Goal: Book appointment/travel/reservation

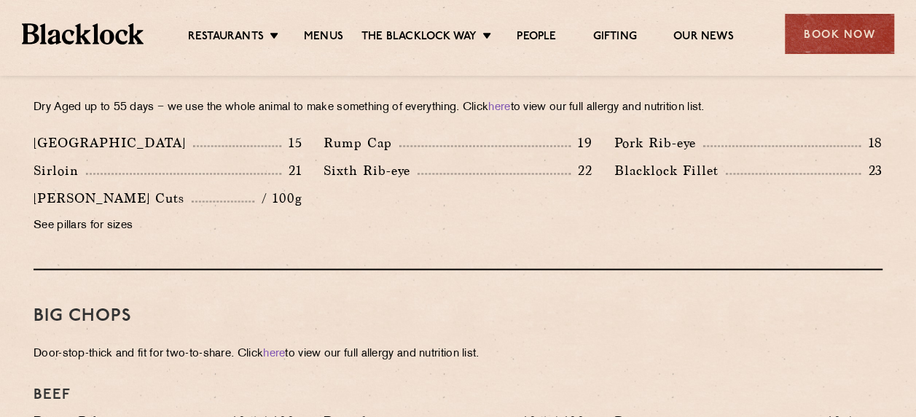
scroll to position [1408, 0]
click at [474, 233] on div "Steaks Dry Aged up to 55 days − we use the whole animal to make something of ev…" at bounding box center [458, 148] width 849 height 246
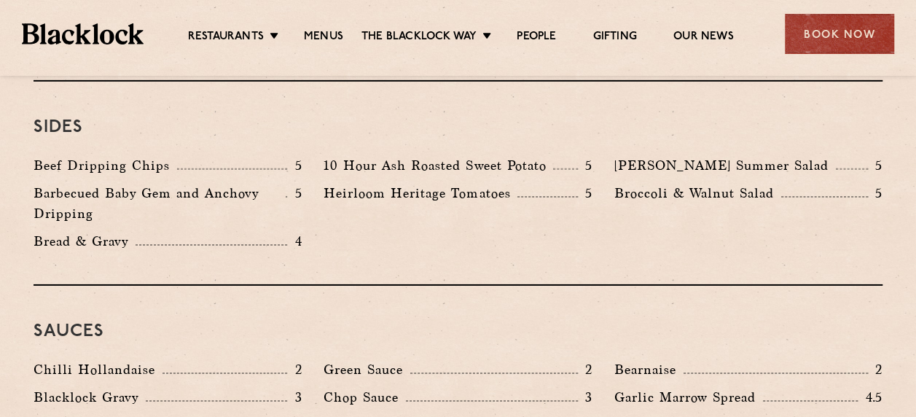
scroll to position [2239, 0]
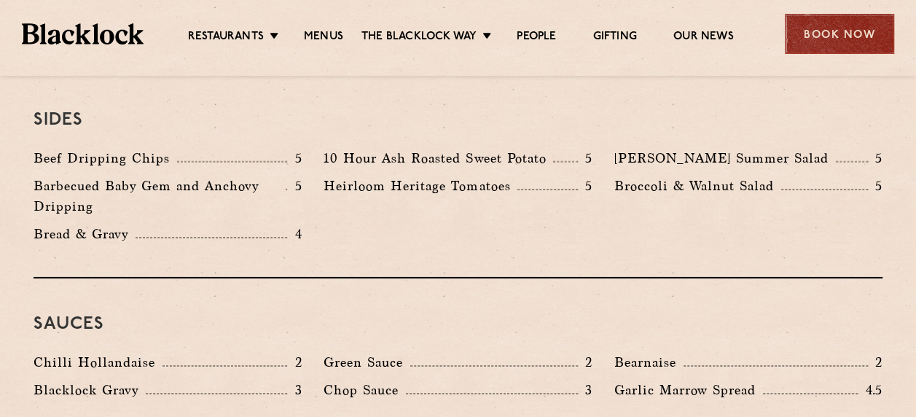
click at [845, 35] on div "Book Now" at bounding box center [839, 34] width 109 height 40
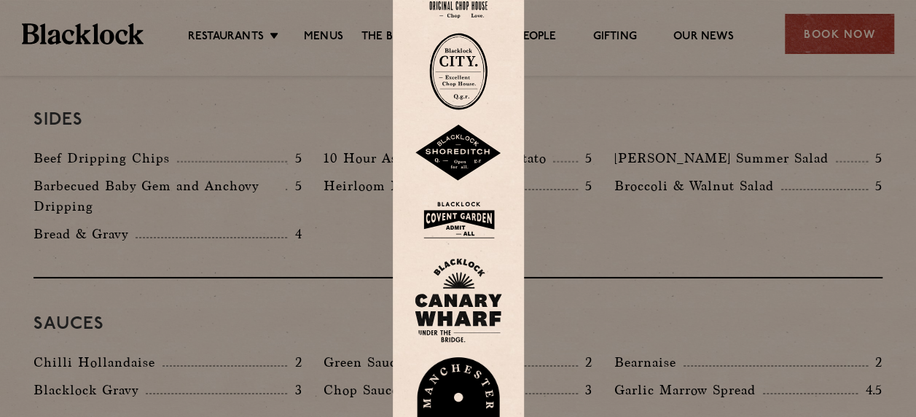
click at [472, 207] on img at bounding box center [458, 219] width 87 height 47
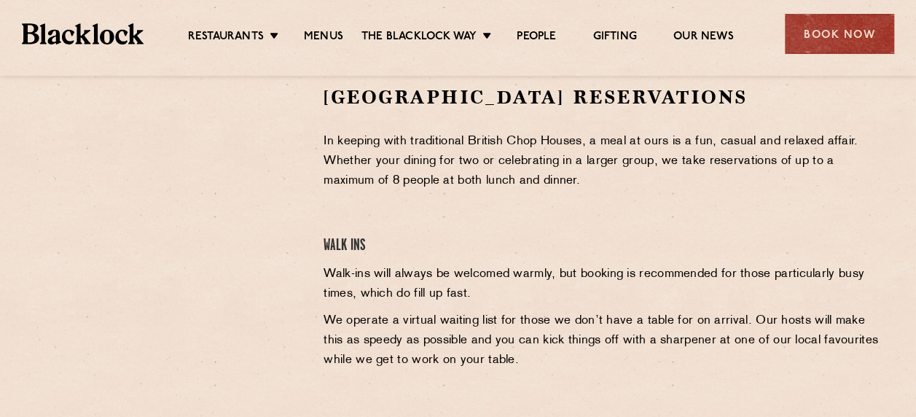
scroll to position [486, 0]
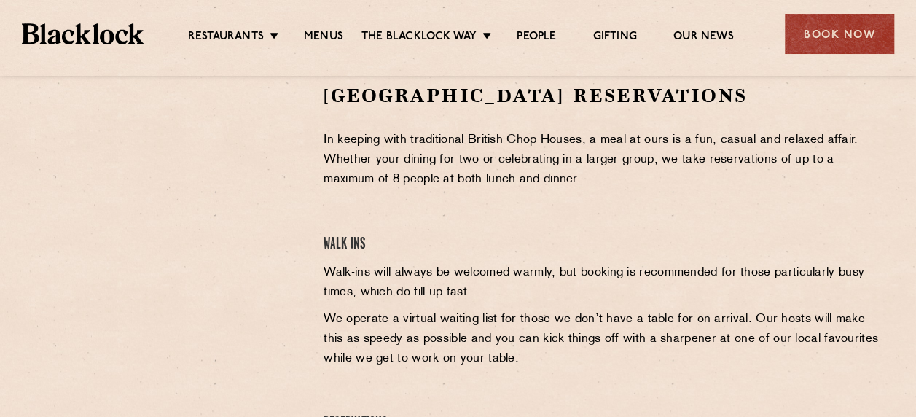
click at [150, 309] on div at bounding box center [168, 300] width 290 height 434
